Goal: Book appointment/travel/reservation

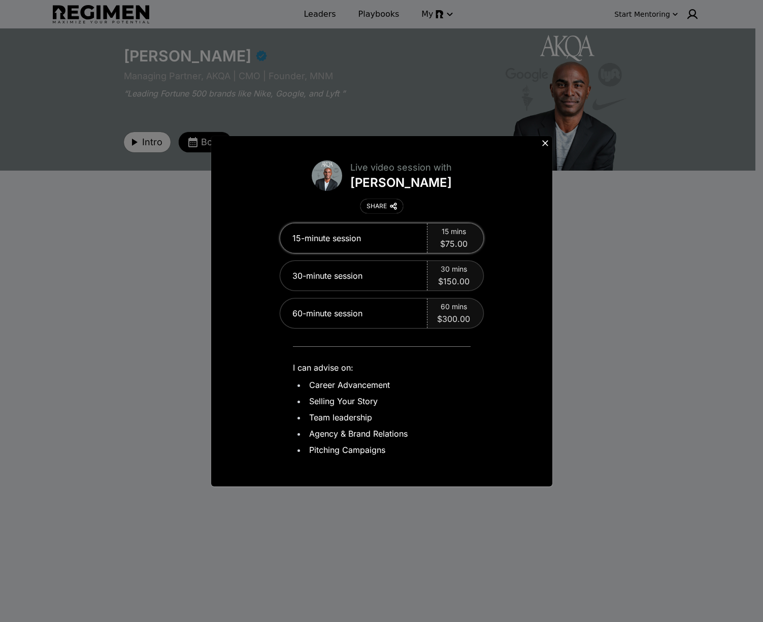
click at [464, 241] on span "$75.00" at bounding box center [453, 244] width 27 height 12
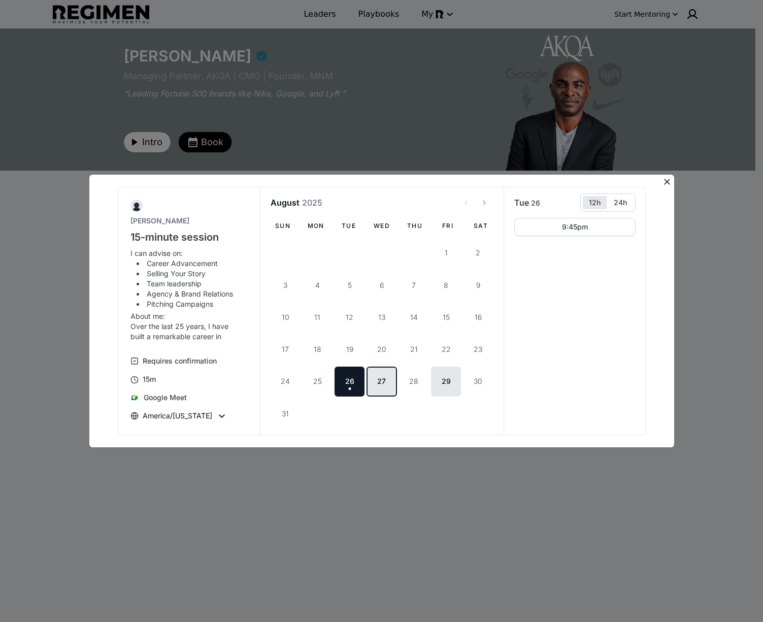
click at [384, 387] on button "27" at bounding box center [381, 381] width 30 height 30
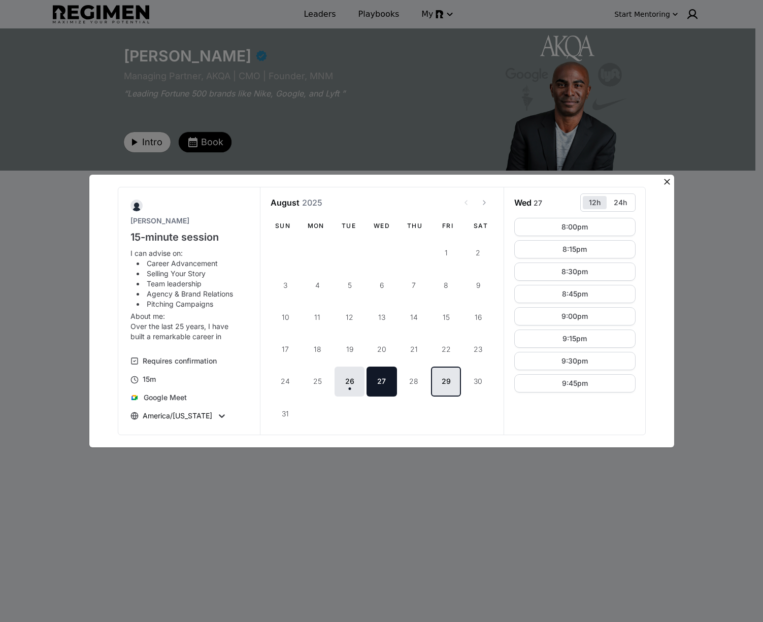
click at [447, 387] on button "29" at bounding box center [446, 381] width 30 height 30
click at [546, 229] on button "3:00pm" at bounding box center [574, 227] width 121 height 18
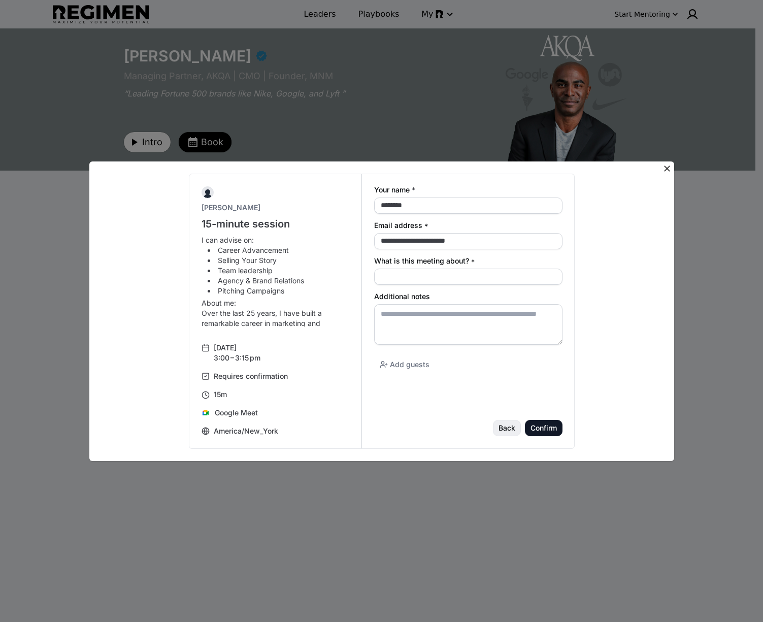
click at [0, 0] on div "Back" at bounding box center [0, 0] width 0 height 0
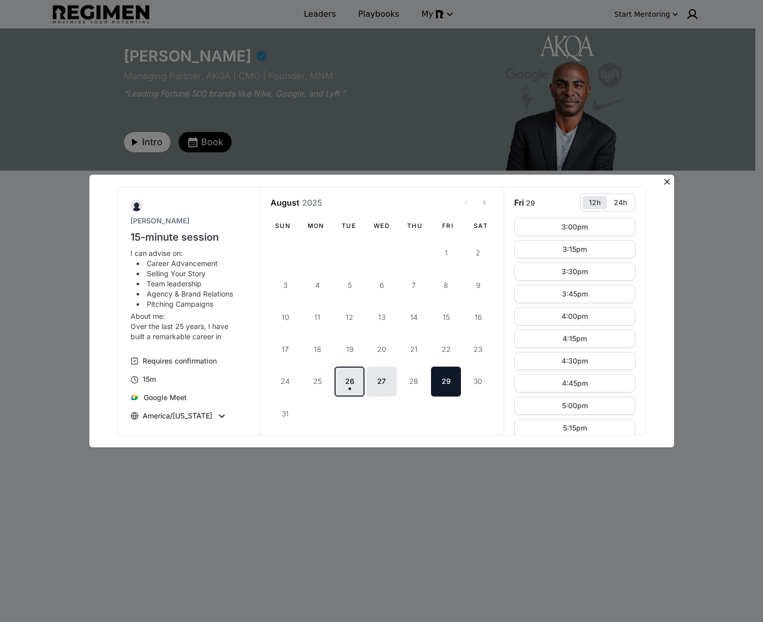
click at [351, 388] on span "[DATE]" at bounding box center [349, 388] width 3 height 3
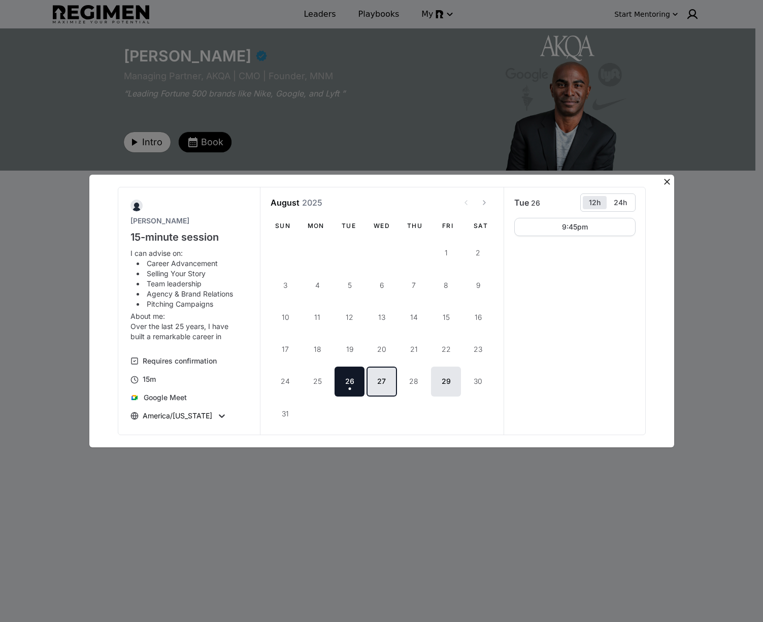
click at [377, 387] on button "27" at bounding box center [381, 381] width 30 height 30
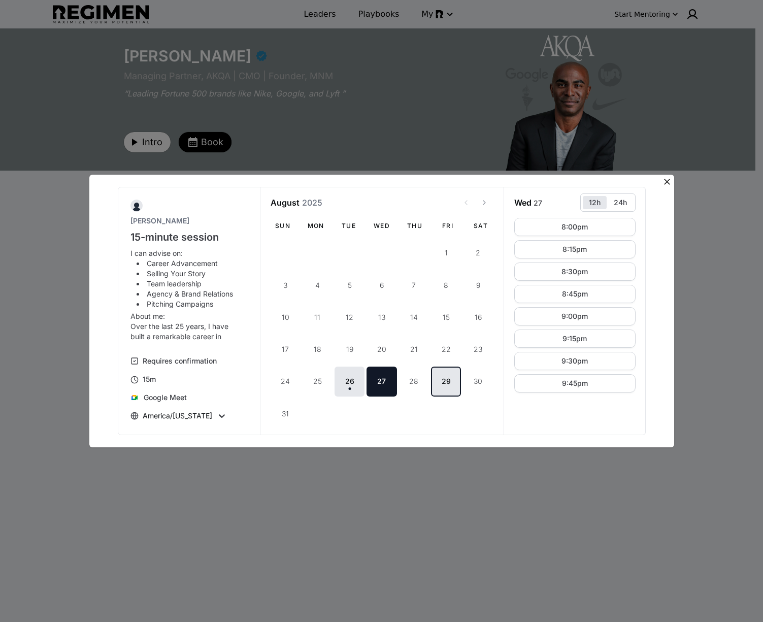
click at [440, 383] on button "29" at bounding box center [446, 381] width 30 height 30
drag, startPoint x: 667, startPoint y: 181, endPoint x: 474, endPoint y: 63, distance: 226.8
click at [667, 181] on icon at bounding box center [667, 182] width 6 height 6
